Goal: Communication & Community: Answer question/provide support

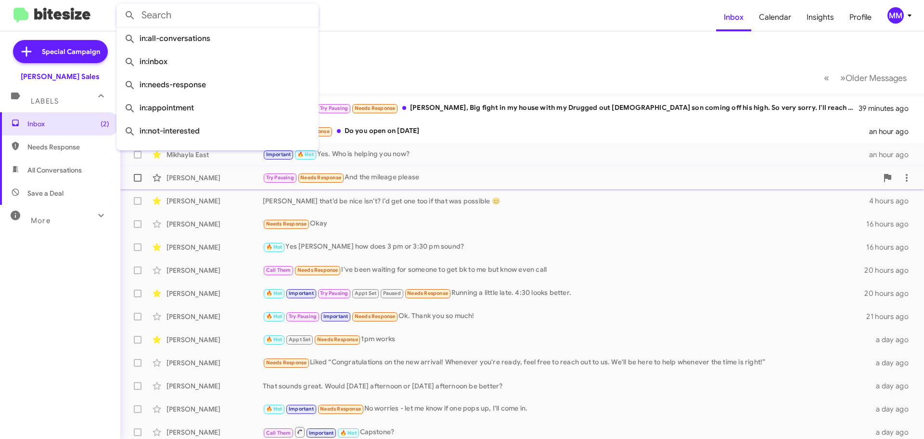
click at [520, 169] on div "[PERSON_NAME] Try Pausing Needs Response And the mileage please 2 hours ago" at bounding box center [522, 177] width 789 height 19
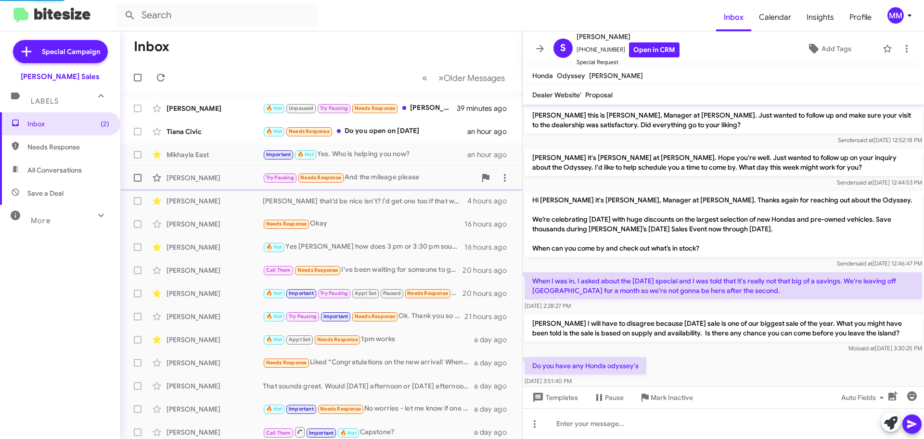
scroll to position [303, 0]
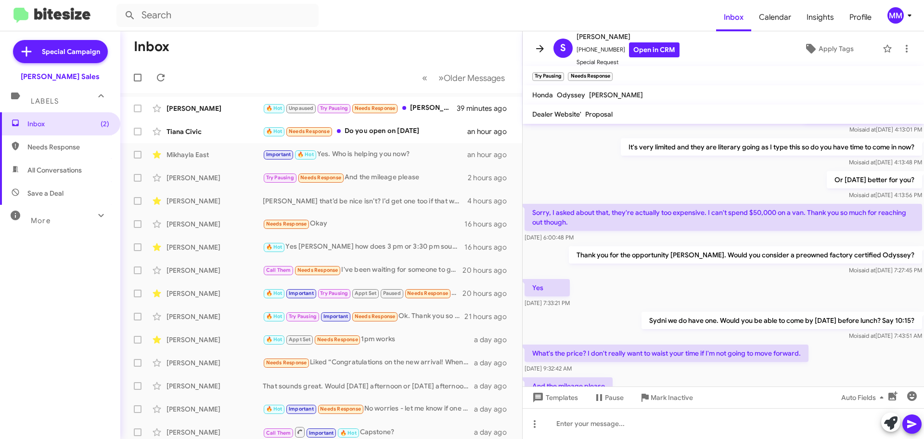
click at [544, 50] on icon at bounding box center [540, 49] width 12 height 12
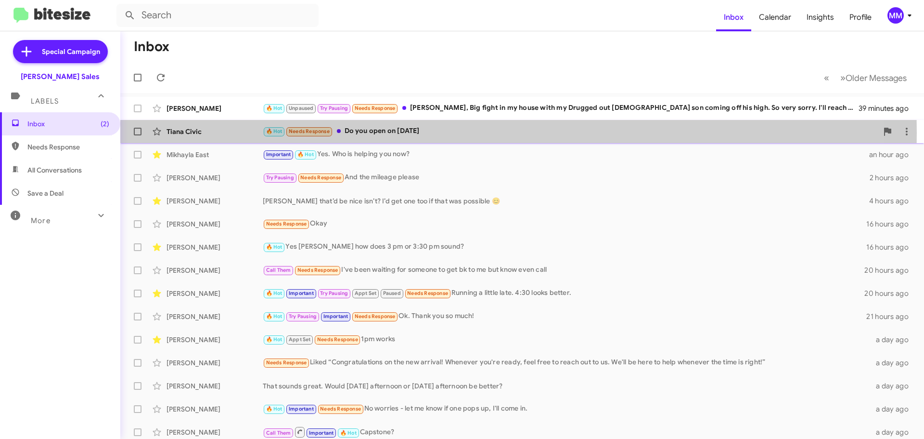
click at [228, 133] on div "Tiana Civic" at bounding box center [215, 132] width 96 height 10
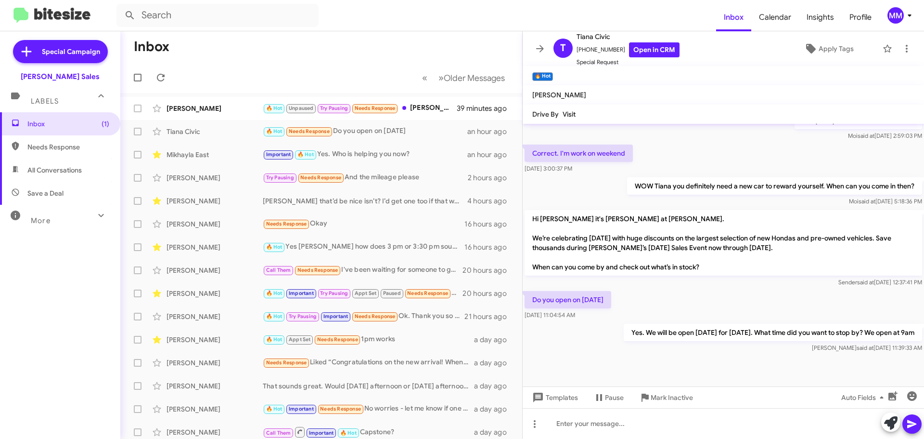
scroll to position [367, 0]
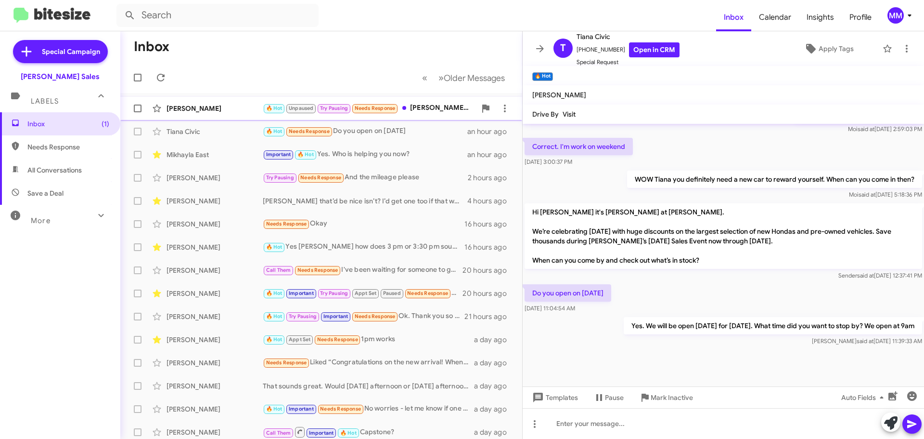
click at [213, 107] on div "[PERSON_NAME]" at bounding box center [215, 109] width 96 height 10
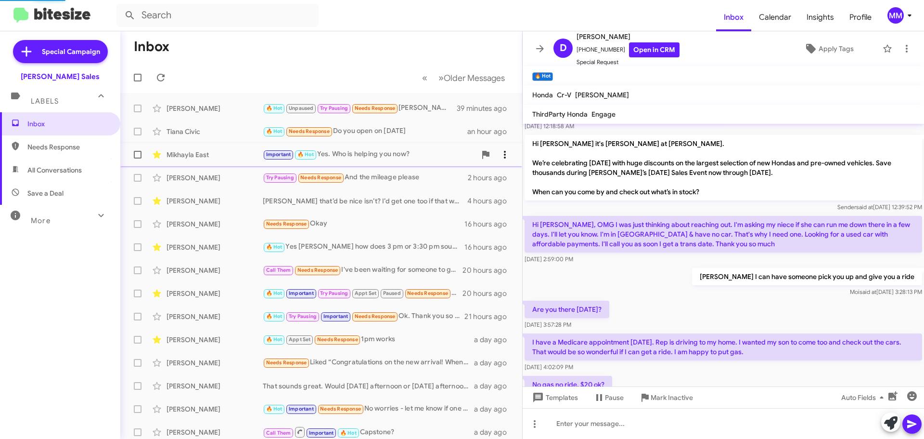
scroll to position [582, 0]
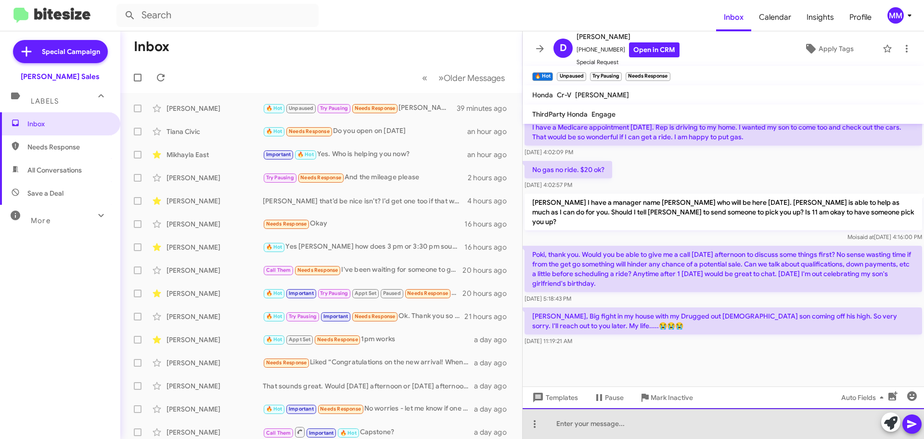
click at [585, 429] on div at bounding box center [724, 423] width 402 height 31
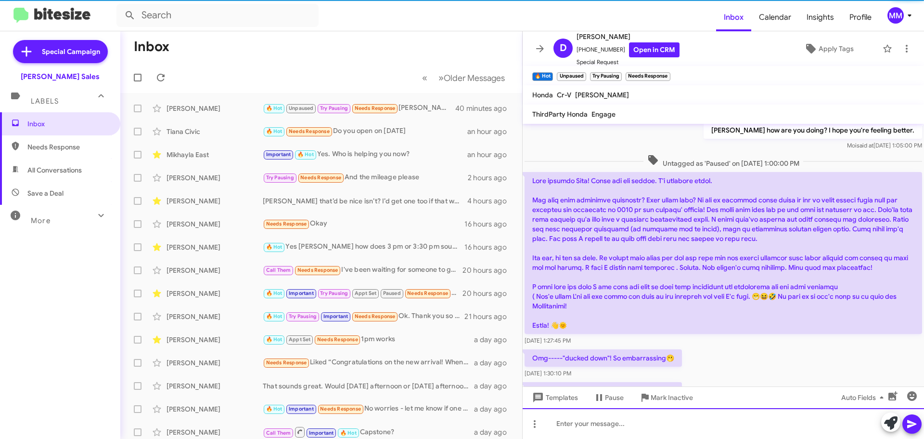
scroll to position [0, 0]
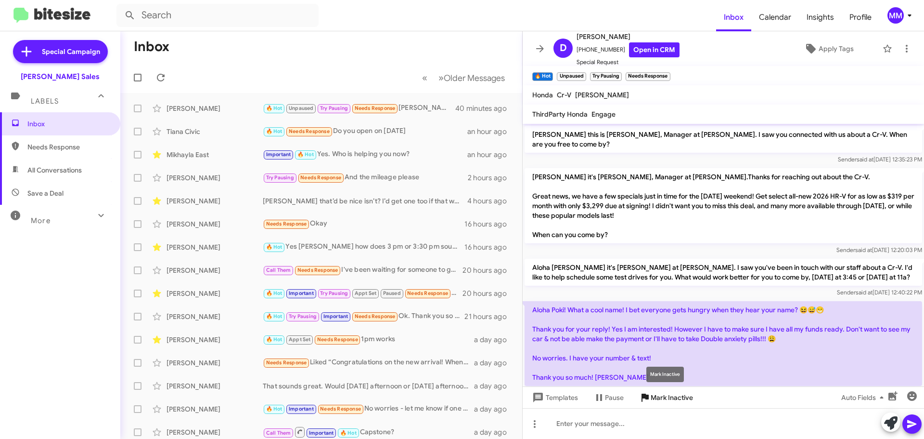
click at [659, 398] on span "Mark Inactive" at bounding box center [672, 397] width 42 height 17
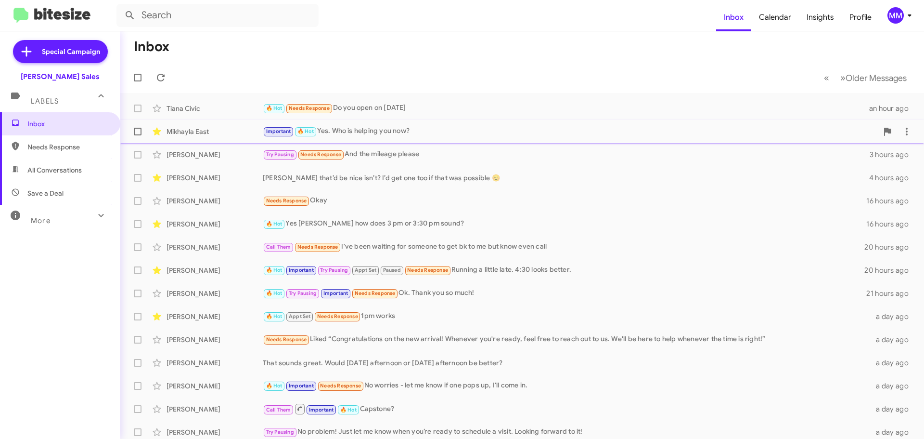
click at [197, 136] on div "Mikhayla East Important 🔥 Hot Yes. Who is helping you now? an hour ago" at bounding box center [522, 131] width 789 height 19
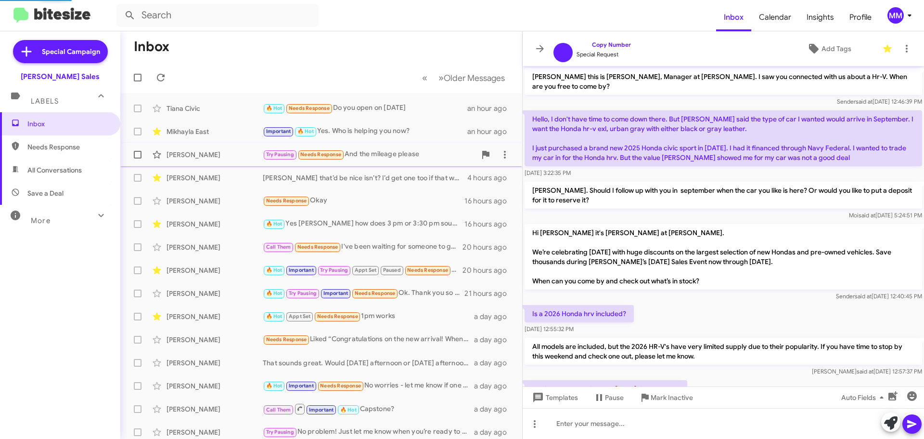
scroll to position [182, 0]
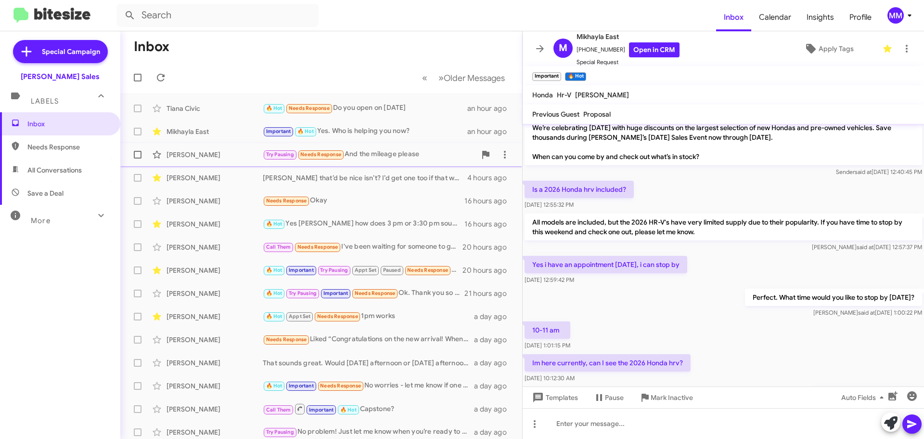
click at [192, 151] on div "[PERSON_NAME]" at bounding box center [215, 155] width 96 height 10
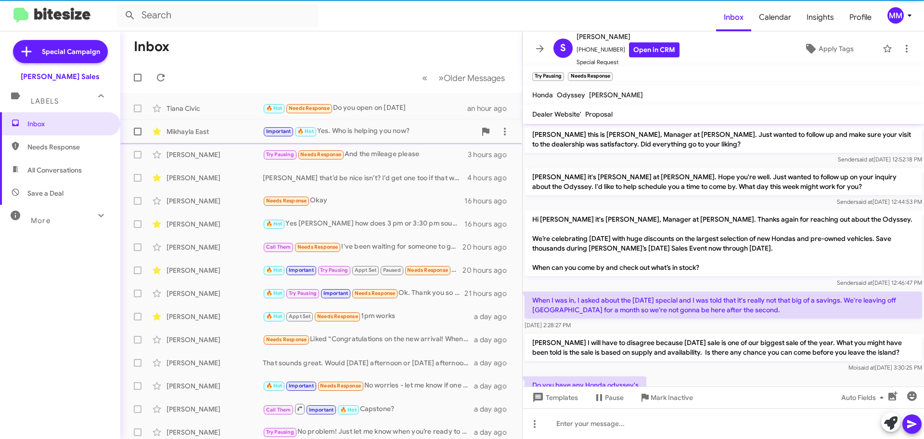
click at [190, 132] on div "Mikhayla East" at bounding box center [215, 132] width 96 height 10
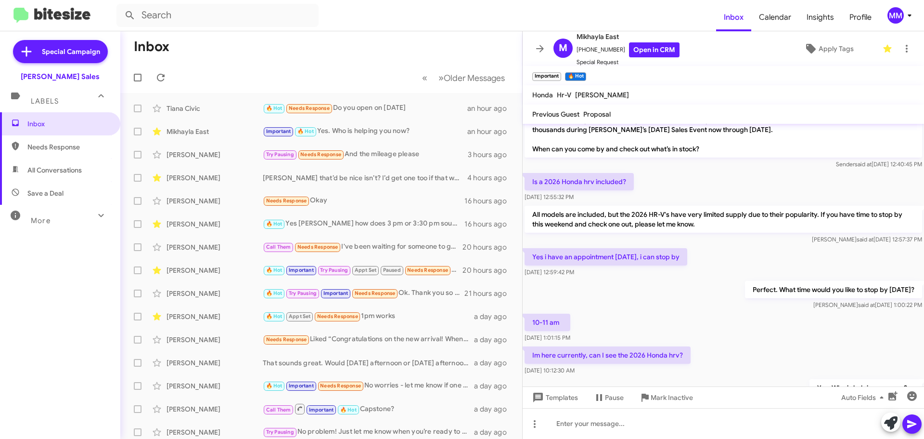
scroll to position [240, 0]
